Goal: Task Accomplishment & Management: Manage account settings

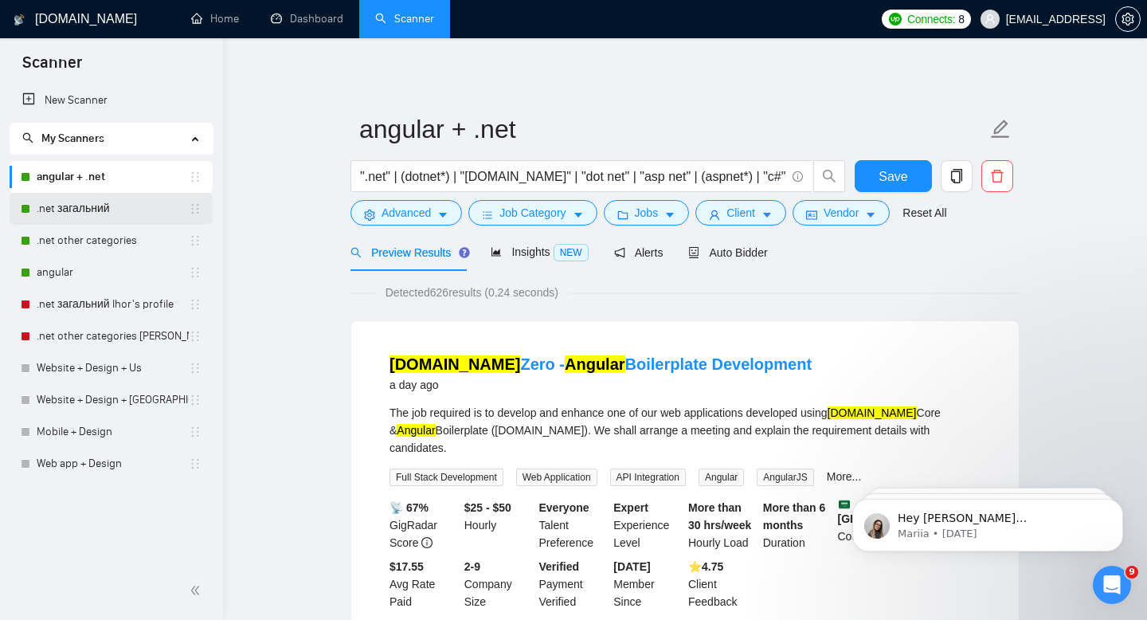
click at [56, 197] on link ".net загальний" at bounding box center [113, 209] width 152 height 32
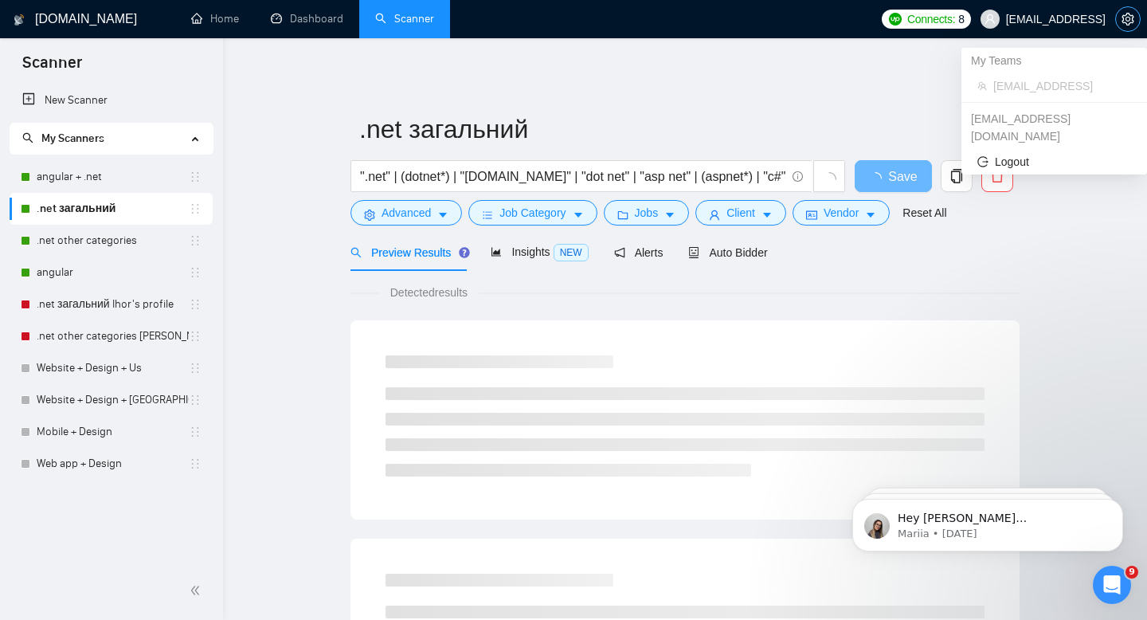
click at [1117, 13] on span "setting" at bounding box center [1128, 19] width 24 height 13
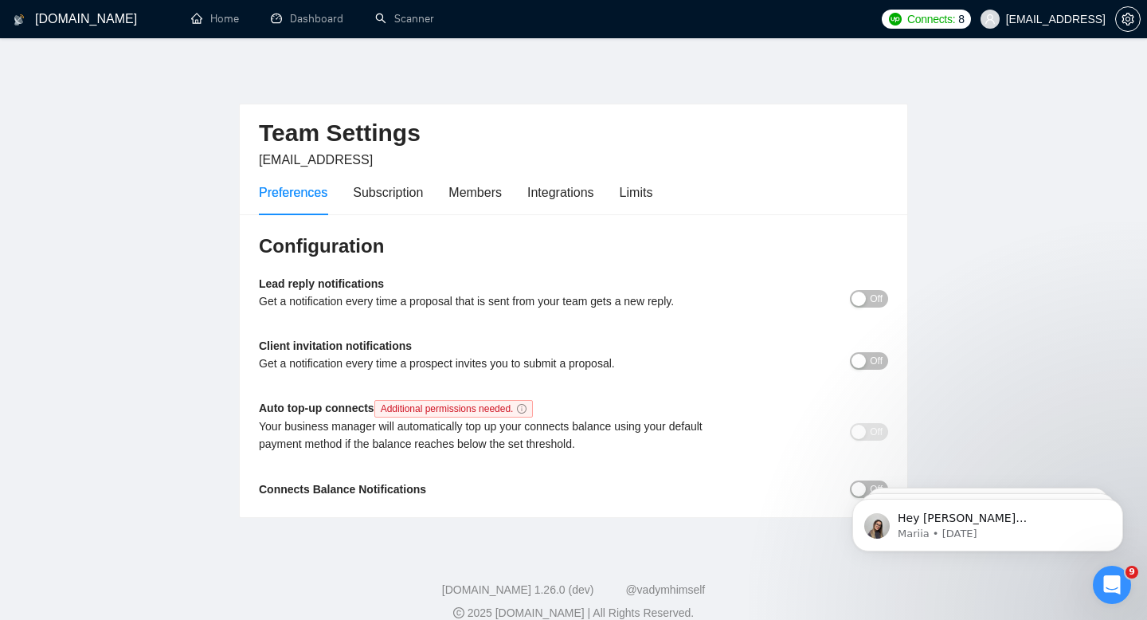
click at [604, 193] on div "Preferences Subscription Members Integrations Limits" at bounding box center [456, 192] width 394 height 45
click at [617, 191] on div "Preferences Subscription Members Integrations Limits" at bounding box center [456, 192] width 394 height 45
click at [629, 192] on div "Limits" at bounding box center [636, 192] width 33 height 20
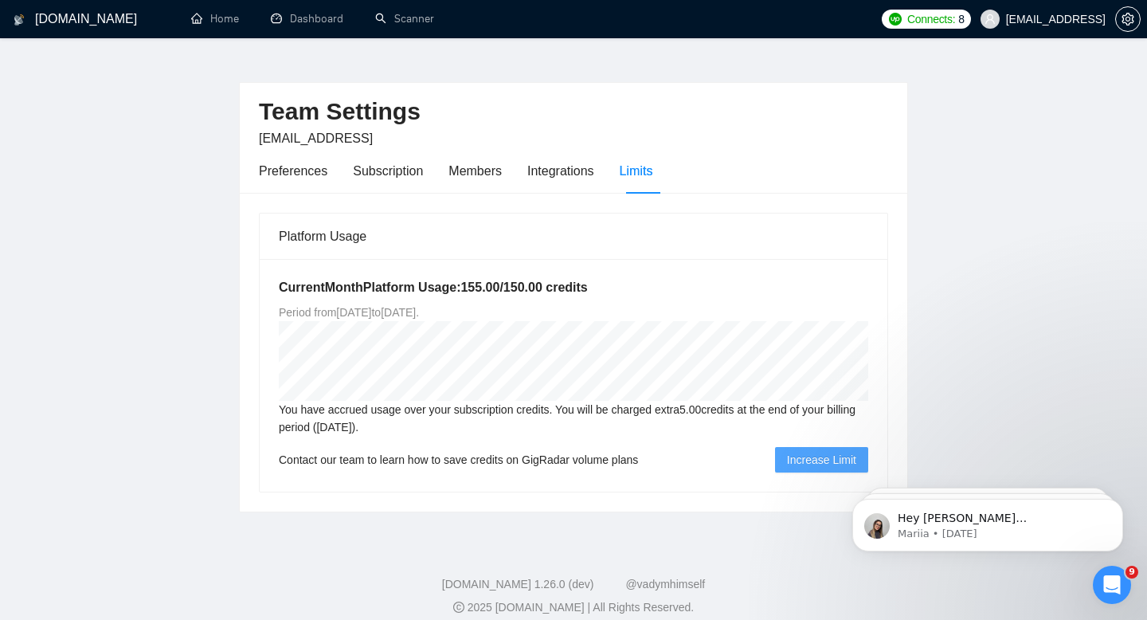
scroll to position [37, 0]
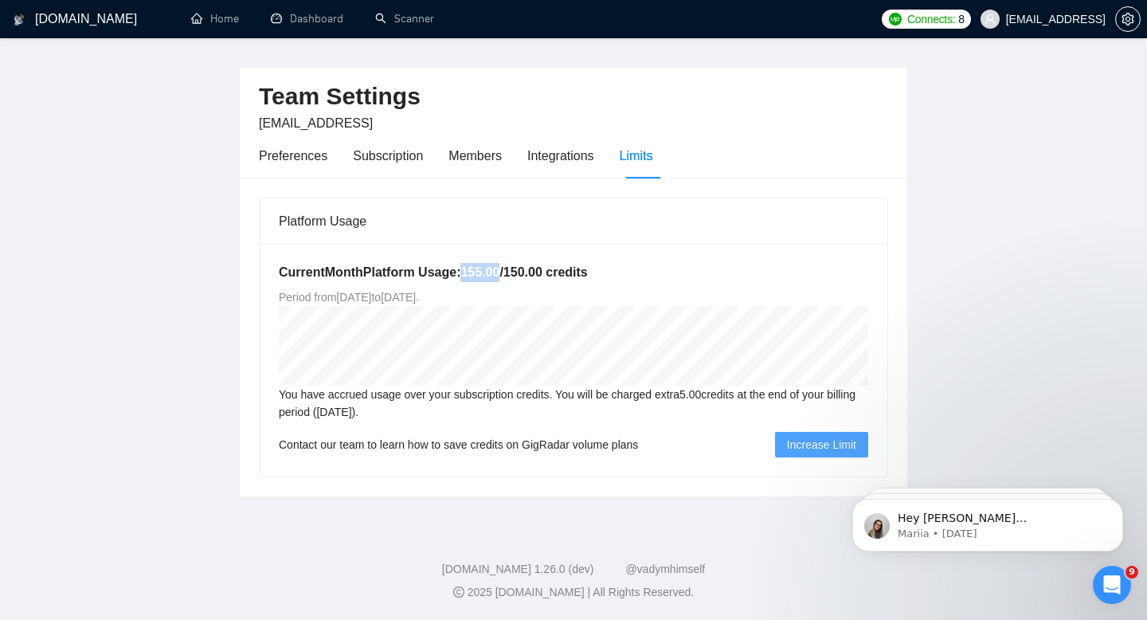
drag, startPoint x: 470, startPoint y: 272, endPoint x: 507, endPoint y: 272, distance: 37.4
click at [508, 272] on h5 "Current Month Platform Usage: 155.00 / 150.00 credits" at bounding box center [574, 272] width 590 height 19
drag, startPoint x: 518, startPoint y: 274, endPoint x: 539, endPoint y: 268, distance: 21.5
click at [539, 268] on h5 "Current Month Platform Usage: 155.00 / 150.00 credits" at bounding box center [574, 272] width 590 height 19
